Goal: Information Seeking & Learning: Understand process/instructions

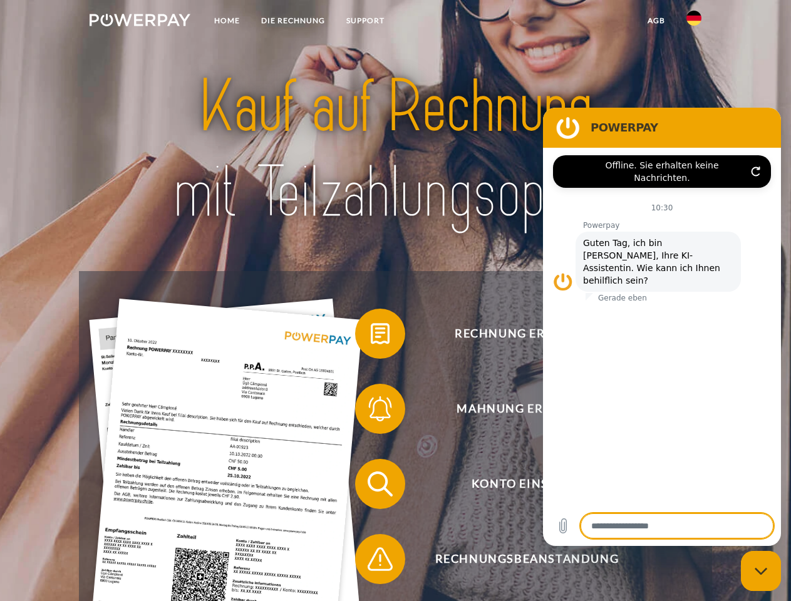
click at [140, 22] on img at bounding box center [140, 20] width 101 height 13
click at [694, 22] on img at bounding box center [693, 18] width 15 height 15
click at [655, 21] on link "agb" at bounding box center [656, 20] width 39 height 23
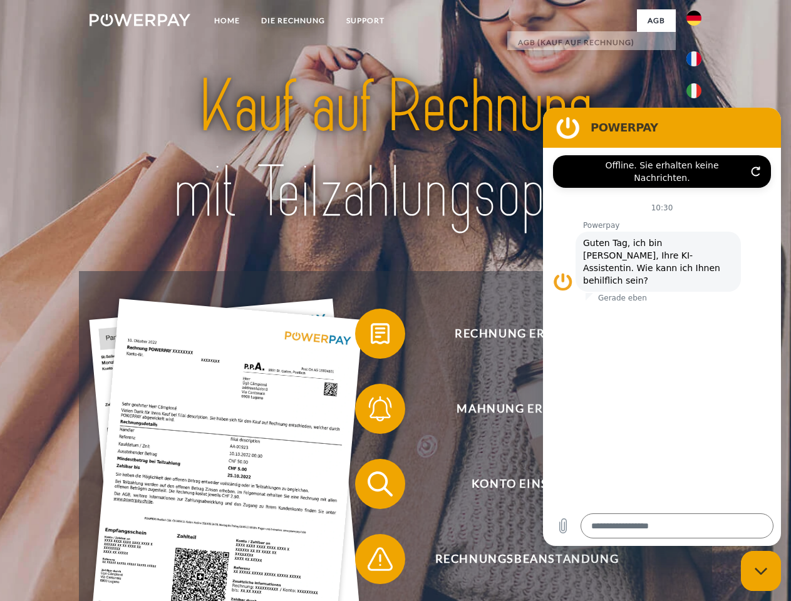
click at [371, 336] on span at bounding box center [361, 333] width 63 height 63
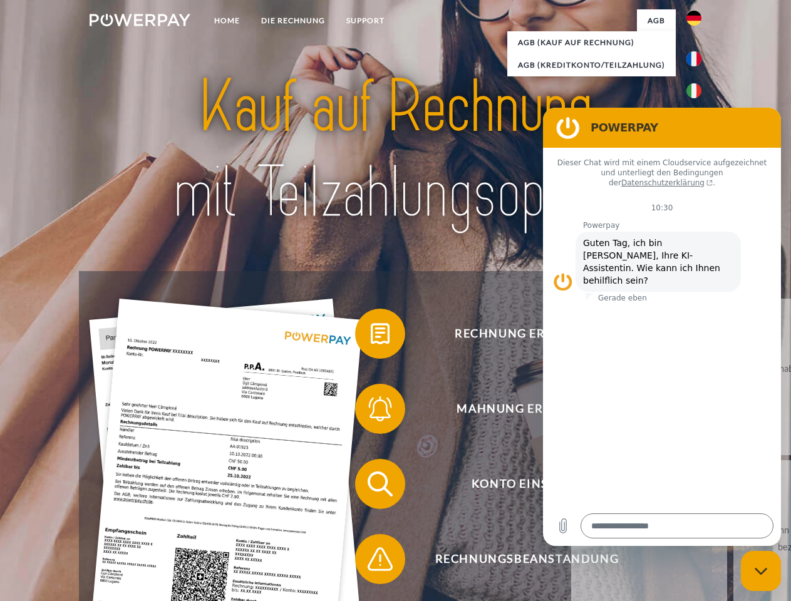
click at [371, 411] on span at bounding box center [361, 408] width 63 height 63
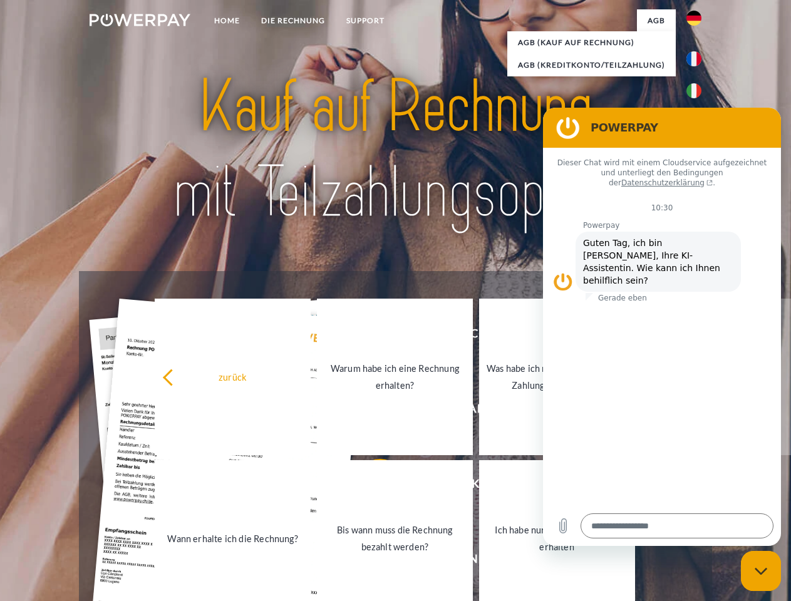
click at [371, 486] on link "Bis wann muss die Rechnung bezahlt werden?" at bounding box center [395, 538] width 156 height 156
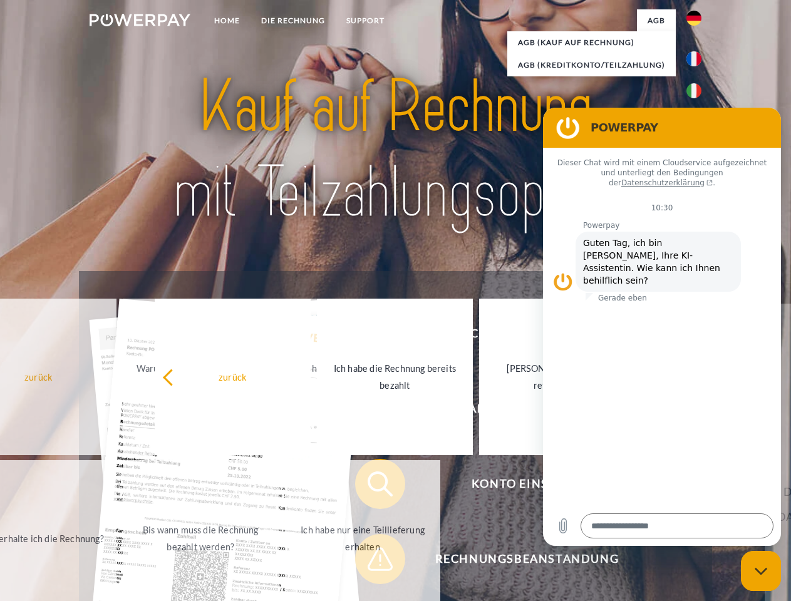
click at [371, 561] on span at bounding box center [361, 559] width 63 height 63
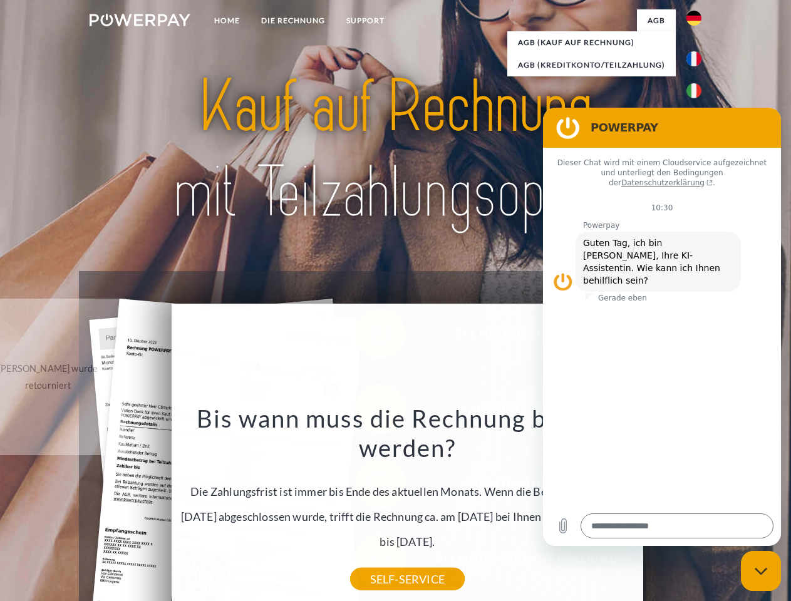
click at [761, 571] on icon "Messaging-Fenster schließen" at bounding box center [760, 571] width 13 height 8
type textarea "*"
